Goal: Task Accomplishment & Management: Manage account settings

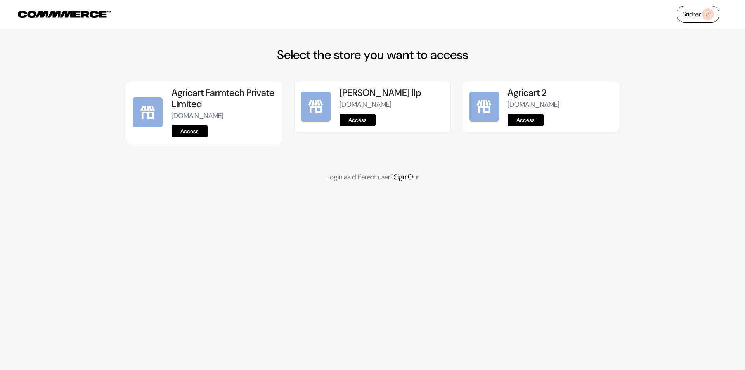
click at [525, 118] on link "Access" at bounding box center [526, 120] width 36 height 12
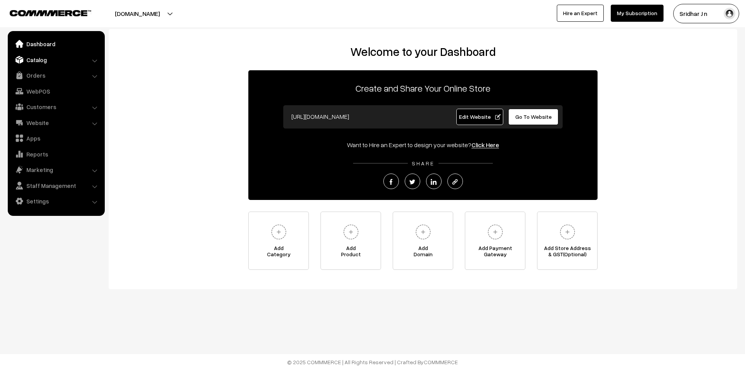
click at [54, 60] on link "Catalog" at bounding box center [56, 60] width 92 height 14
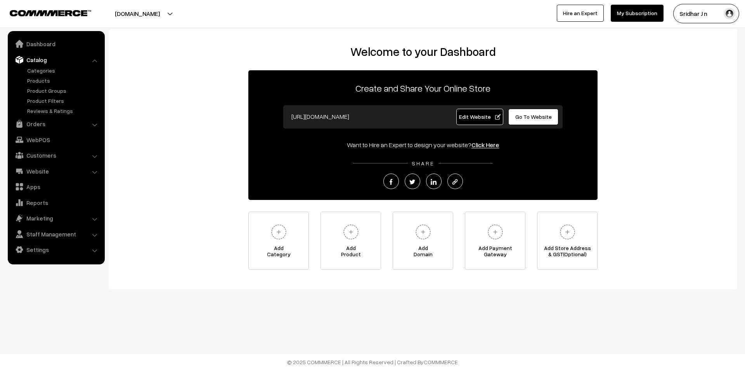
click at [76, 55] on link "Catalog" at bounding box center [56, 60] width 92 height 14
click at [93, 62] on li "Catalog Categories" at bounding box center [56, 84] width 93 height 62
click at [49, 49] on link "Dashboard" at bounding box center [56, 44] width 92 height 14
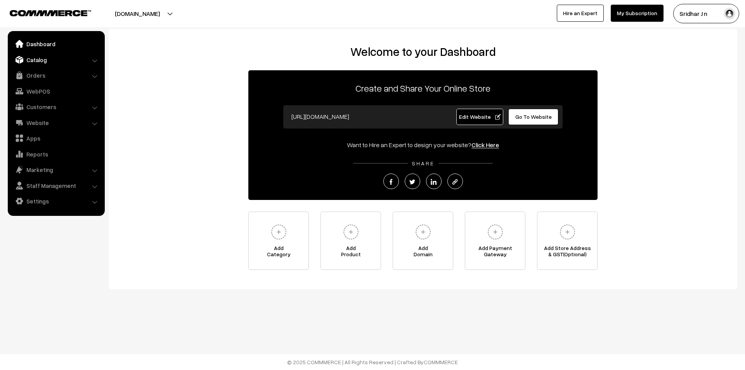
click at [88, 59] on link "Catalog" at bounding box center [56, 60] width 92 height 14
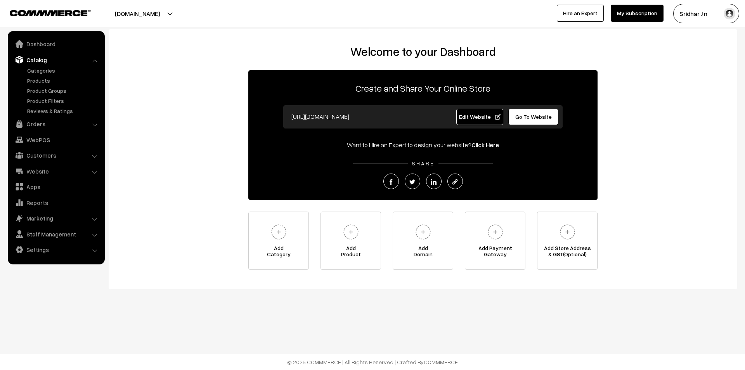
click at [92, 61] on li "Catalog Categories" at bounding box center [56, 84] width 93 height 62
click at [89, 62] on link "Catalog" at bounding box center [56, 60] width 92 height 14
click at [94, 61] on li "Catalog Categories" at bounding box center [56, 84] width 93 height 62
click at [28, 60] on link "Catalog" at bounding box center [56, 60] width 92 height 14
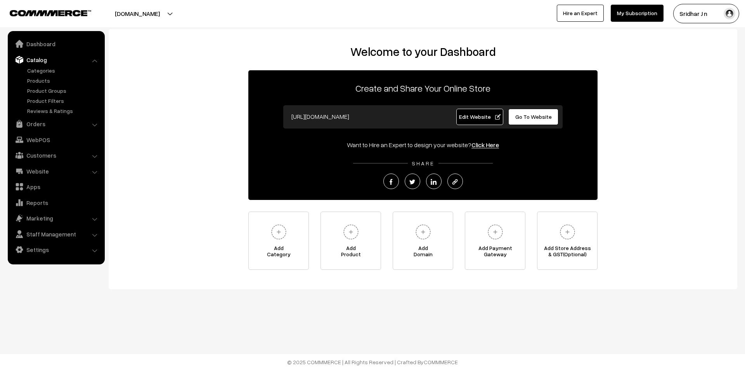
click at [142, 14] on button "[DOMAIN_NAME]" at bounding box center [137, 13] width 99 height 19
click at [125, 37] on link "Go to Website" at bounding box center [134, 37] width 62 height 17
click at [138, 14] on button "[DOMAIN_NAME]" at bounding box center [137, 13] width 99 height 19
click at [68, 43] on link "Dashboard" at bounding box center [56, 44] width 92 height 14
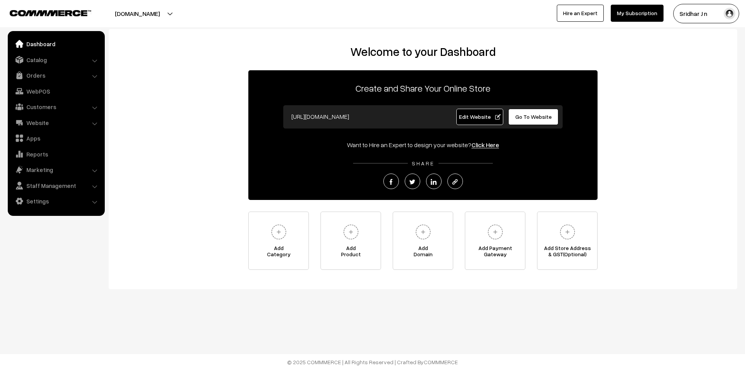
click at [713, 15] on button "Sridhar J n" at bounding box center [706, 13] width 66 height 19
click at [45, 125] on link "Website" at bounding box center [56, 123] width 92 height 14
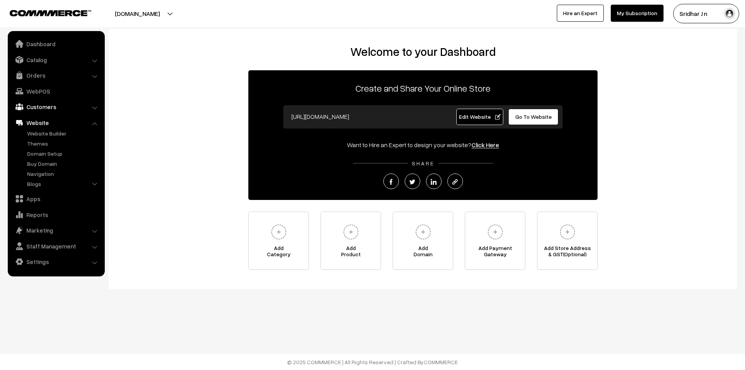
click at [58, 107] on link "Customers" at bounding box center [56, 107] width 92 height 14
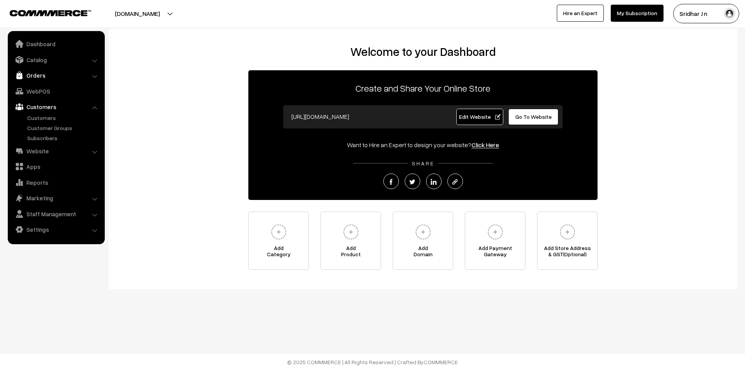
click at [65, 73] on link "Orders" at bounding box center [56, 75] width 92 height 14
click at [80, 62] on link "Catalog" at bounding box center [56, 60] width 92 height 14
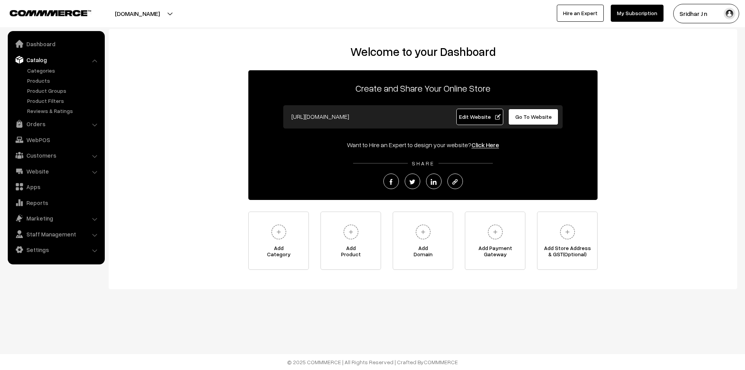
click at [485, 116] on span "Edit Website" at bounding box center [480, 116] width 42 height 7
click at [702, 12] on button "Sridhar J n" at bounding box center [706, 13] width 66 height 19
click at [691, 85] on link "Switch Store" at bounding box center [706, 88] width 66 height 17
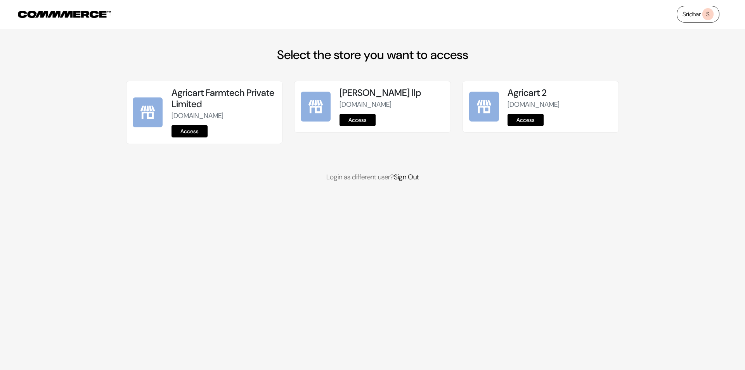
drag, startPoint x: 507, startPoint y: 105, endPoint x: 600, endPoint y: 106, distance: 93.1
click at [600, 106] on div "Agricart 2 [DOMAIN_NAME] Access" at bounding box center [560, 106] width 116 height 39
click at [711, 17] on span "S" at bounding box center [707, 14] width 11 height 12
click at [708, 14] on span "S" at bounding box center [707, 14] width 11 height 12
click at [700, 17] on link "Sridhar S" at bounding box center [698, 14] width 43 height 17
